Goal: Register for event/course

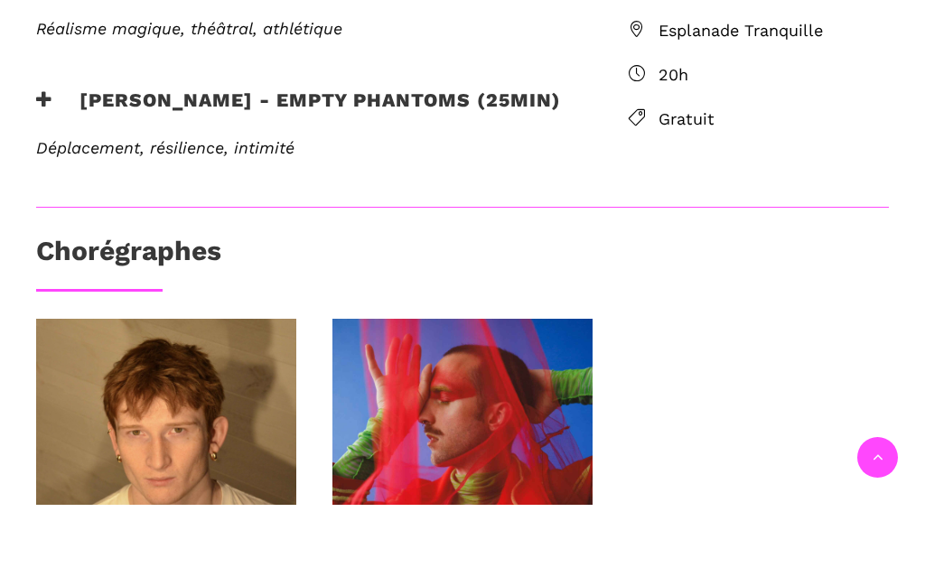
scroll to position [699, 0]
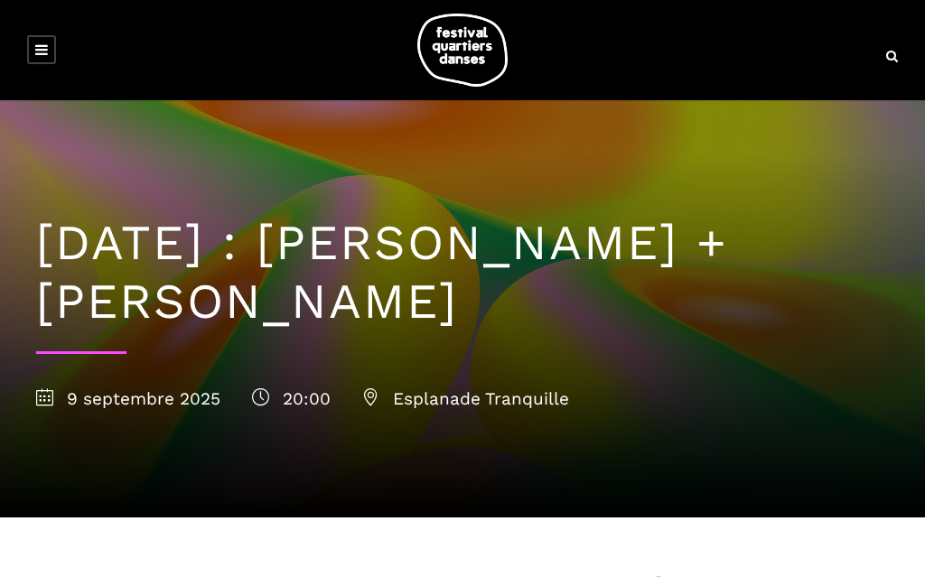
click at [49, 44] on link at bounding box center [41, 49] width 29 height 29
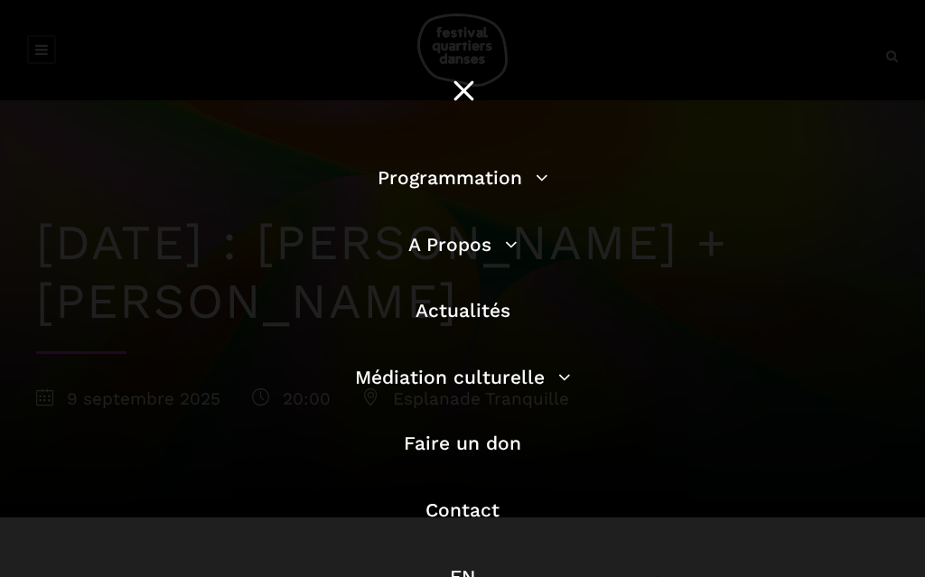
click at [537, 186] on link "Programmation" at bounding box center [462, 177] width 171 height 23
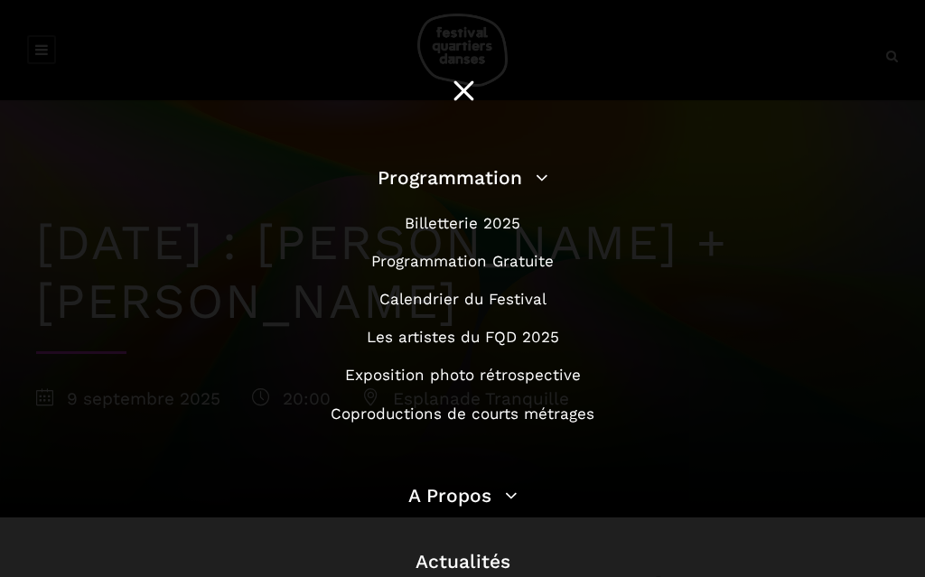
click at [541, 261] on link "Programmation Gratuite" at bounding box center [462, 261] width 182 height 18
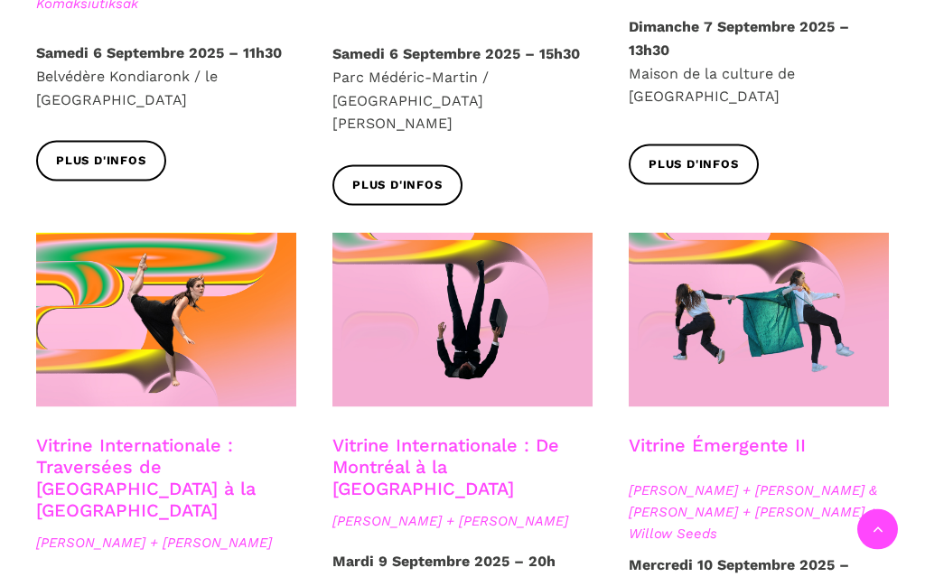
scroll to position [1321, 0]
click at [246, 352] on span at bounding box center [166, 319] width 260 height 174
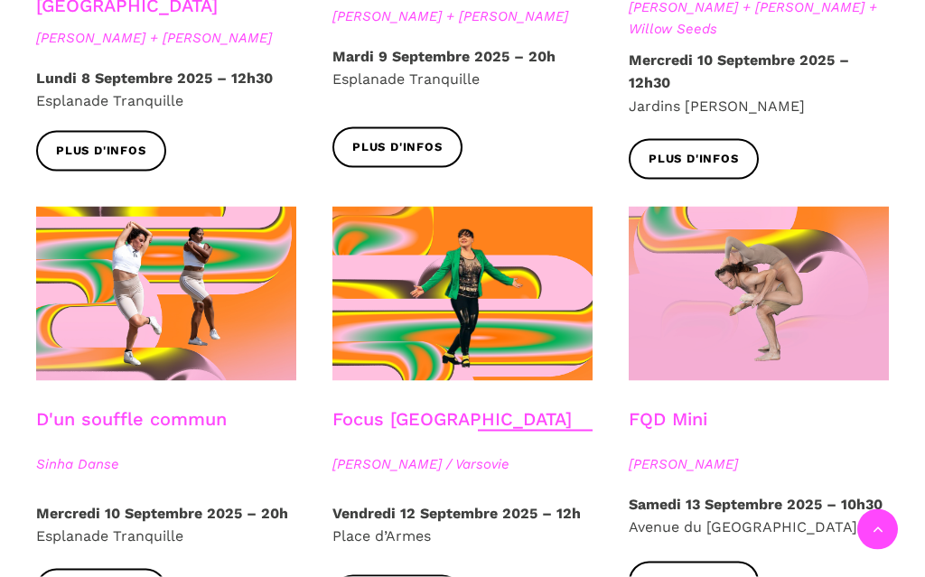
scroll to position [1827, 0]
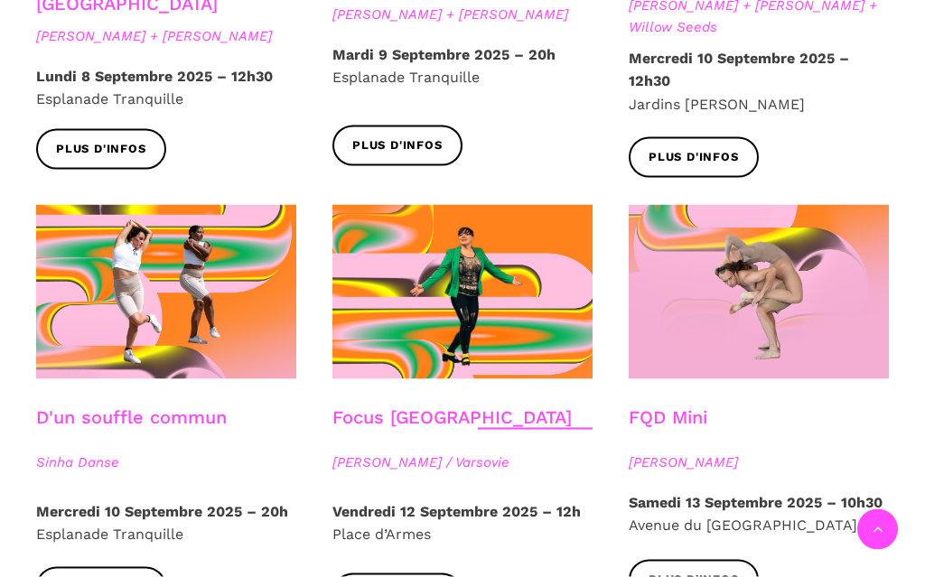
click at [730, 571] on span "Plus d'infos" at bounding box center [693, 580] width 90 height 19
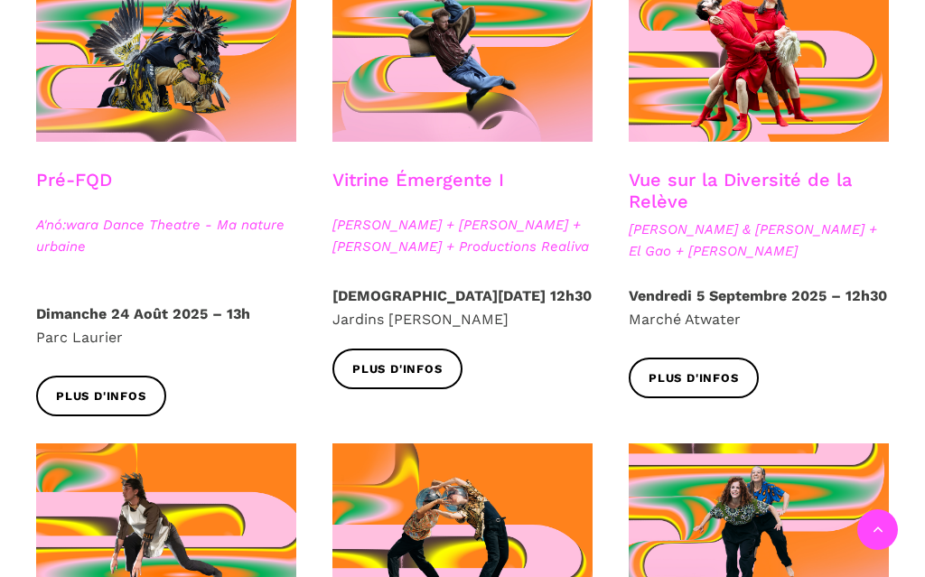
scroll to position [578, 0]
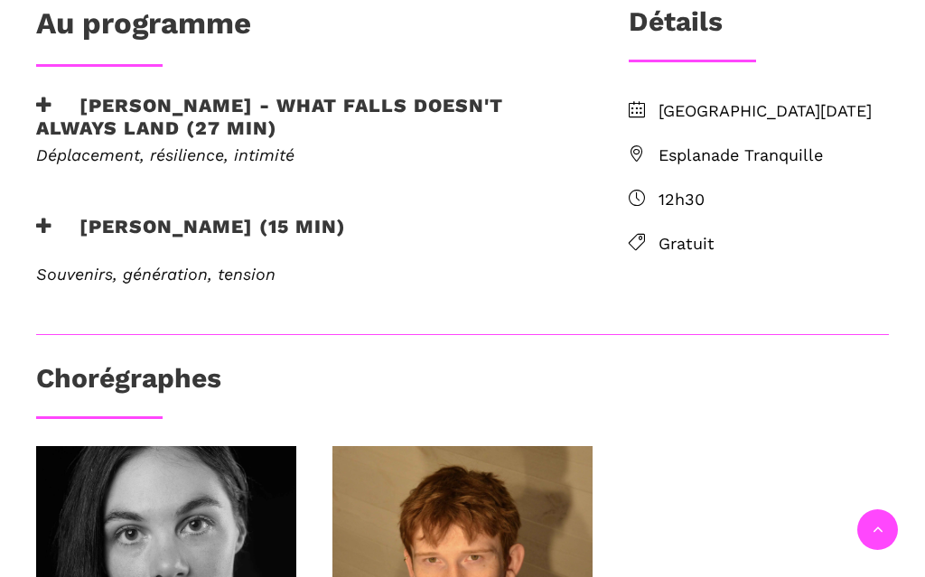
scroll to position [555, 0]
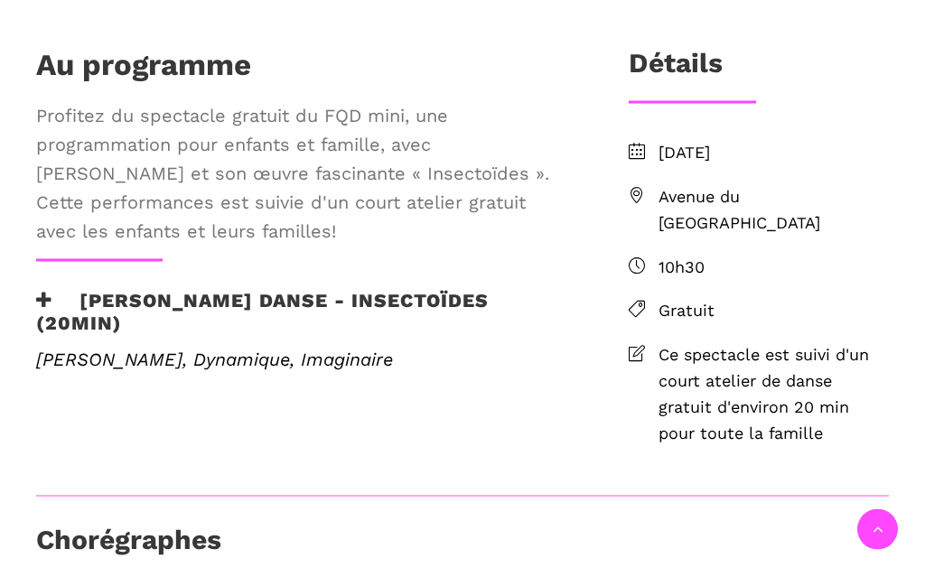
scroll to position [286, 0]
